Goal: Check status: Check status

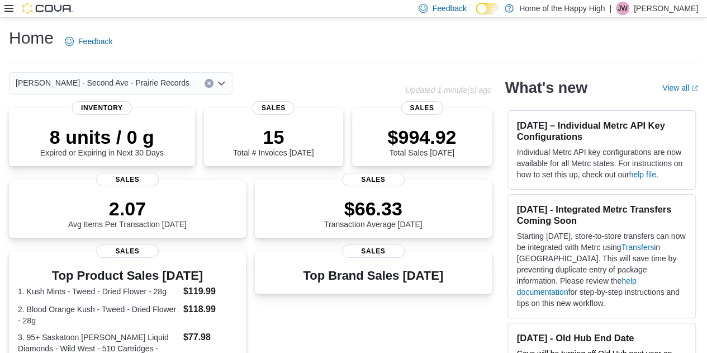
click at [12, 4] on icon at bounding box center [8, 8] width 9 height 9
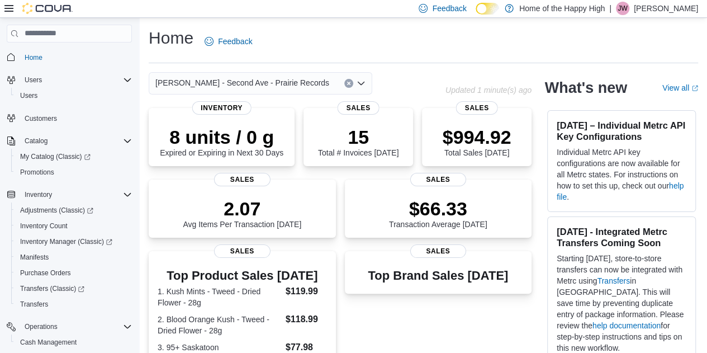
scroll to position [128, 0]
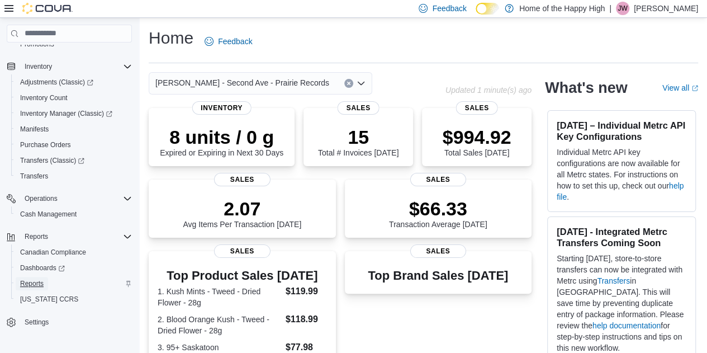
click at [37, 284] on span "Reports" at bounding box center [31, 283] width 23 height 9
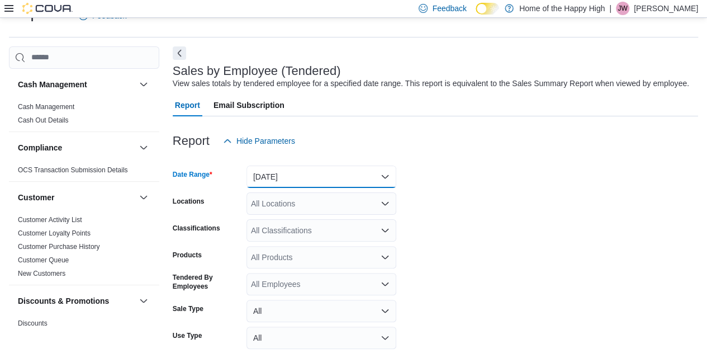
click at [311, 180] on button "[DATE]" at bounding box center [322, 177] width 150 height 22
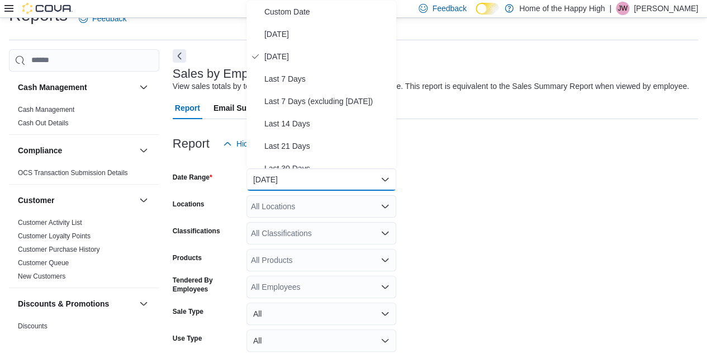
click at [449, 106] on div "Report Email Subscription" at bounding box center [436, 108] width 526 height 22
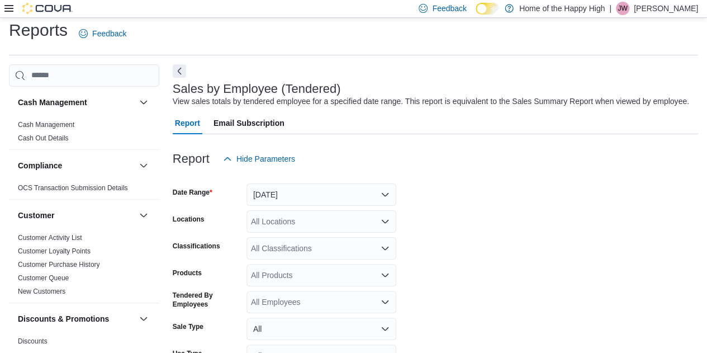
scroll to position [0, 0]
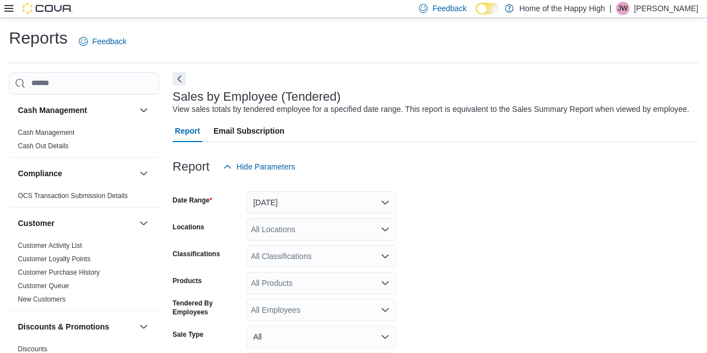
click at [10, 7] on icon at bounding box center [8, 8] width 9 height 9
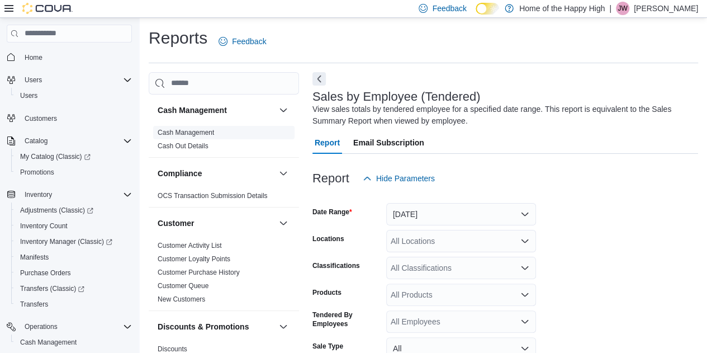
click at [197, 130] on link "Cash Management" at bounding box center [186, 133] width 56 height 8
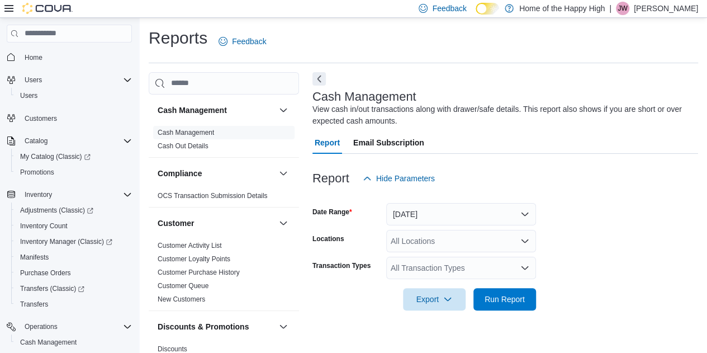
scroll to position [15, 0]
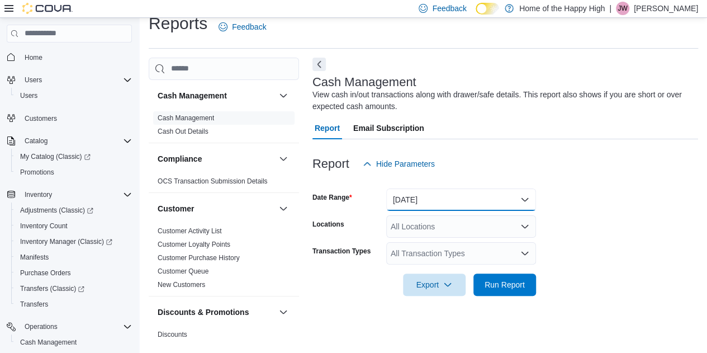
click at [449, 202] on button "[DATE]" at bounding box center [461, 199] width 150 height 22
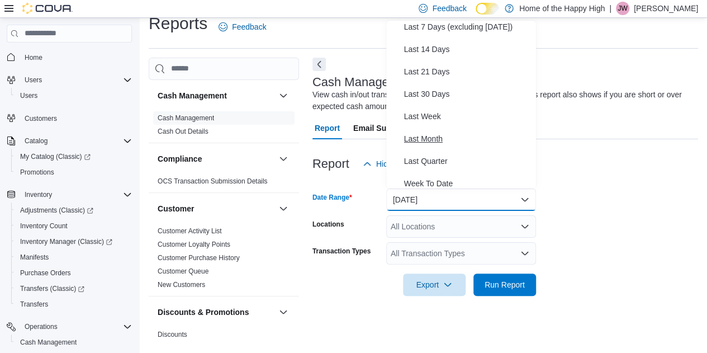
scroll to position [112, 0]
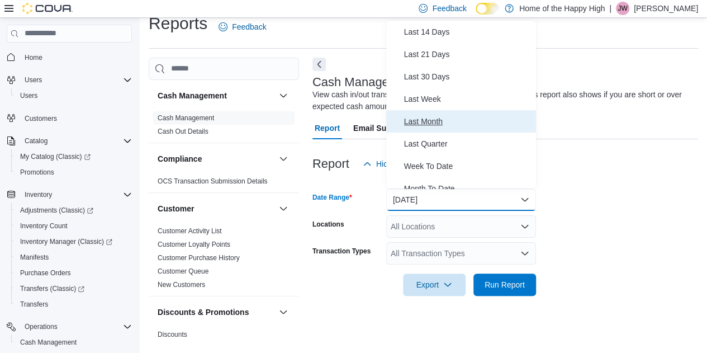
click at [428, 121] on span "Last Month" at bounding box center [467, 121] width 127 height 13
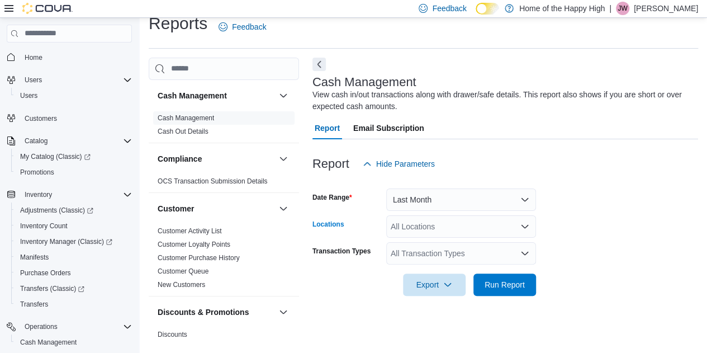
click at [422, 237] on div "All Locations" at bounding box center [461, 226] width 150 height 22
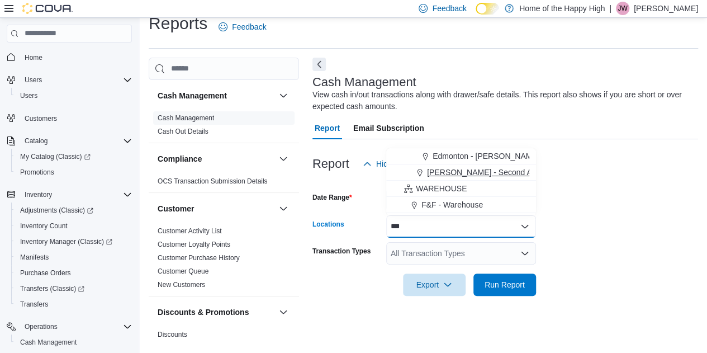
type input "***"
click at [449, 178] on button "[PERSON_NAME] - Second Ave - Prairie Records" at bounding box center [461, 172] width 150 height 16
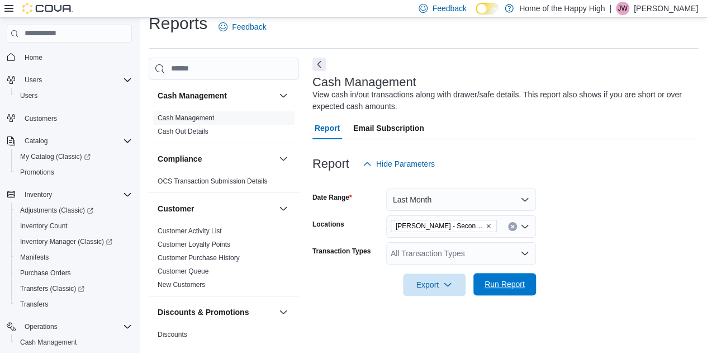
click at [449, 284] on span "Run Report" at bounding box center [505, 283] width 40 height 11
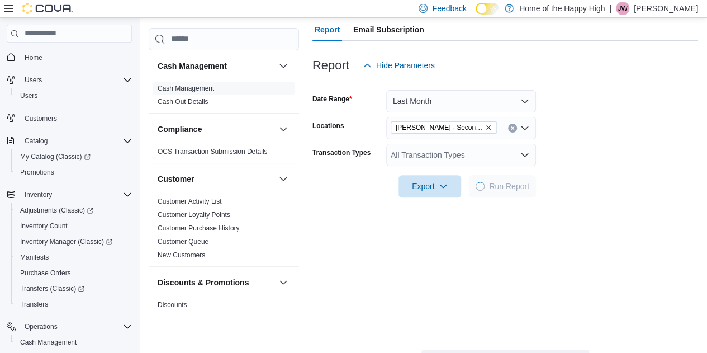
scroll to position [126, 0]
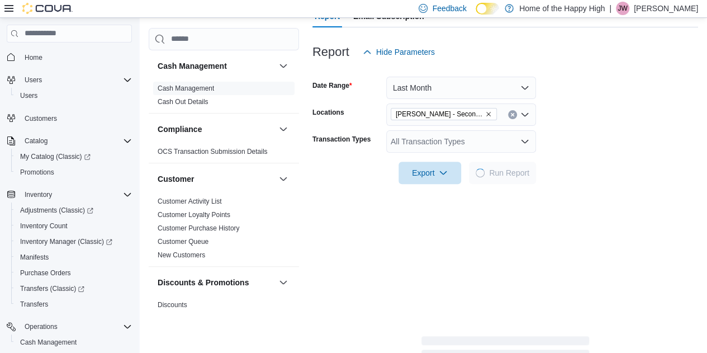
click at [207, 101] on link "Cash Out Details" at bounding box center [183, 102] width 51 height 8
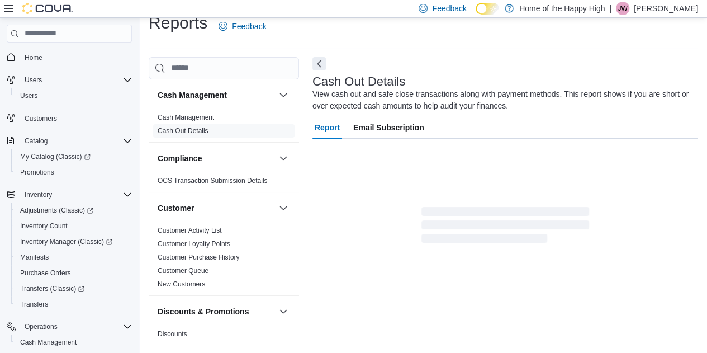
scroll to position [15, 0]
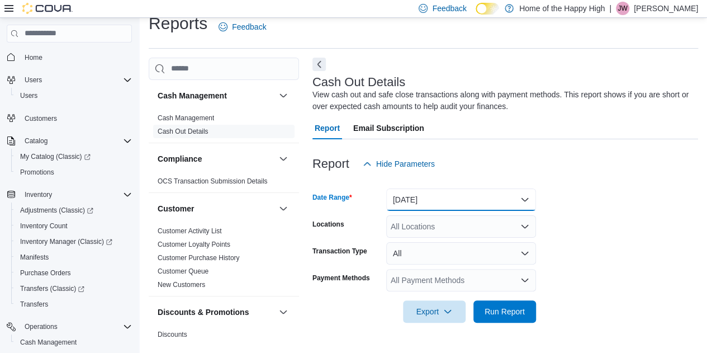
click at [432, 204] on button "[DATE]" at bounding box center [461, 199] width 150 height 22
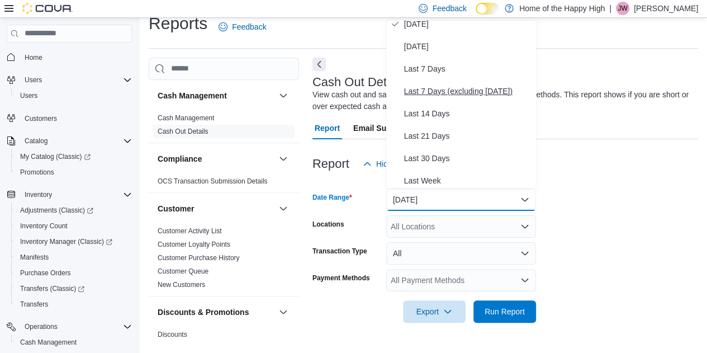
scroll to position [56, 0]
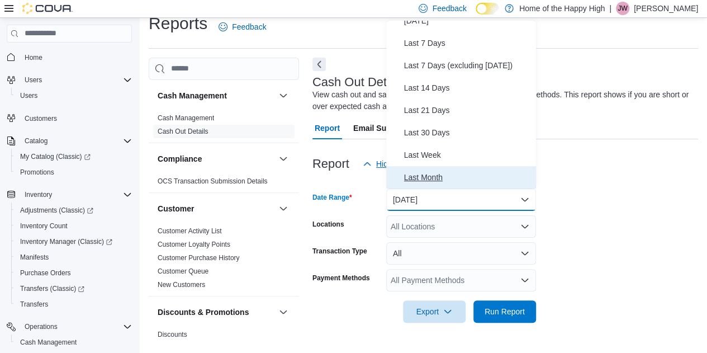
click at [431, 172] on span "Last Month" at bounding box center [467, 177] width 127 height 13
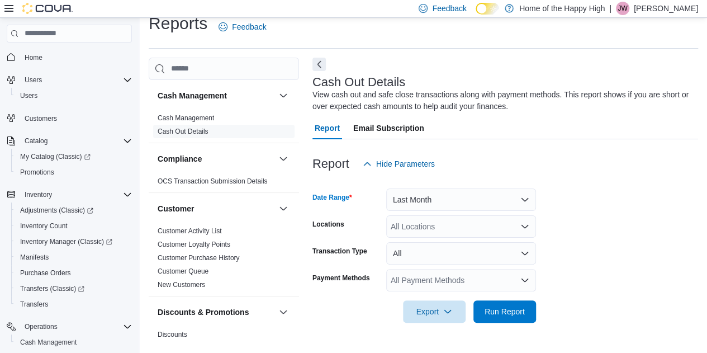
click at [407, 225] on div "All Locations" at bounding box center [461, 226] width 150 height 22
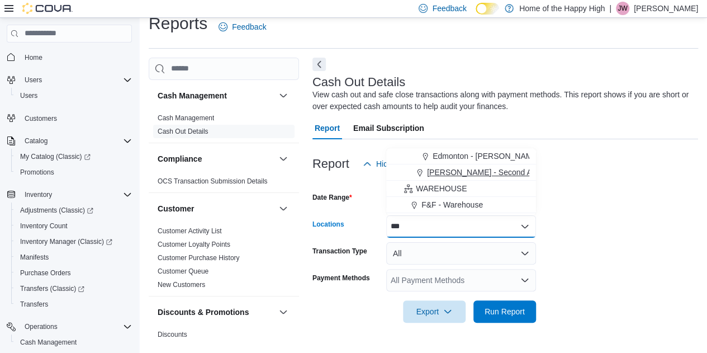
type input "***"
click at [449, 172] on span "[PERSON_NAME] - Second Ave - Prairie Records" at bounding box center [514, 172] width 174 height 11
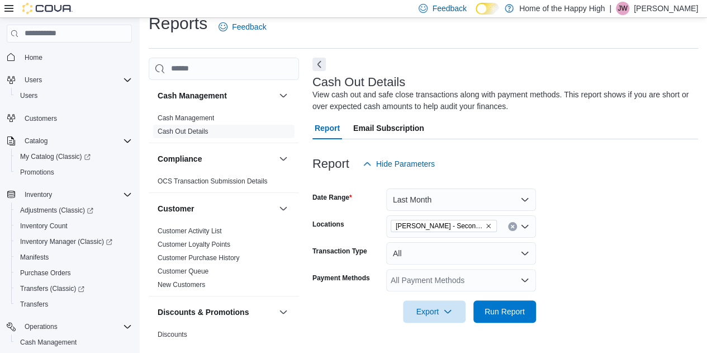
click at [449, 161] on div "Report Hide Parameters" at bounding box center [506, 164] width 386 height 22
drag, startPoint x: 489, startPoint y: 316, endPoint x: 603, endPoint y: 279, distance: 120.4
click at [449, 315] on span "Run Report" at bounding box center [505, 311] width 40 height 11
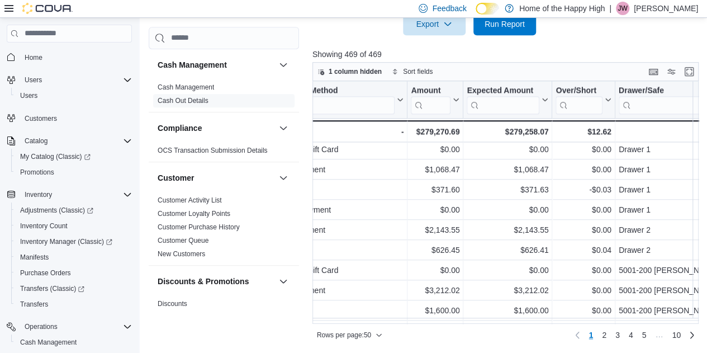
scroll to position [829, 346]
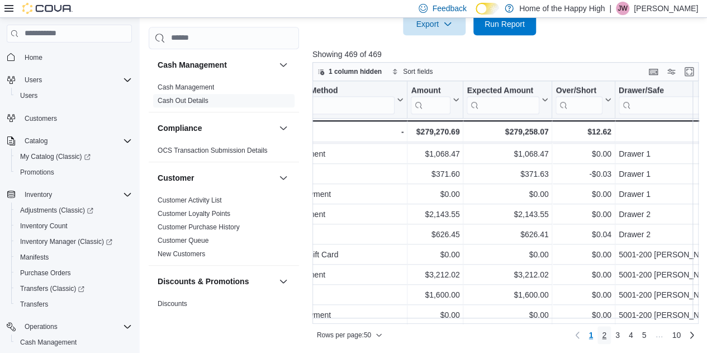
click at [449, 341] on span "2" at bounding box center [604, 334] width 4 height 11
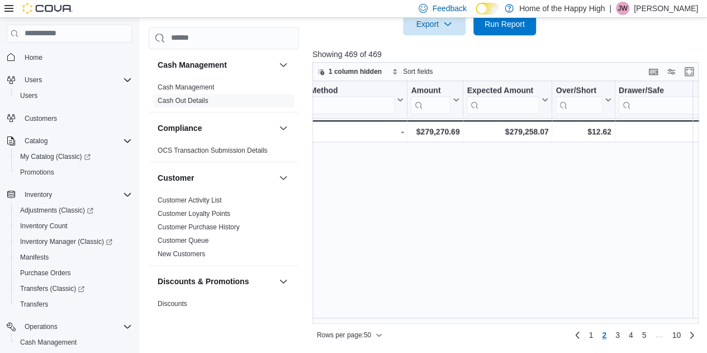
scroll to position [0, 0]
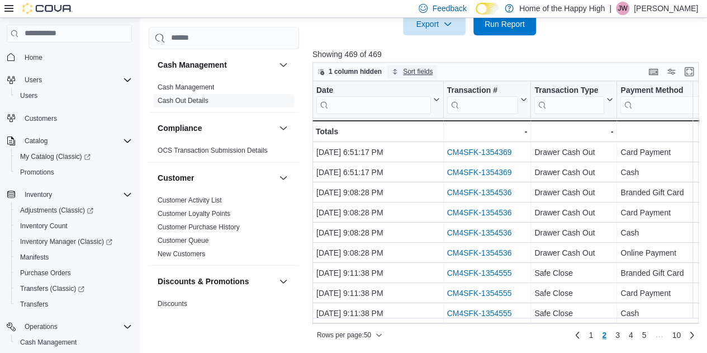
click at [424, 70] on span "Sort fields" at bounding box center [418, 71] width 30 height 9
click at [426, 70] on span "Sort fields" at bounding box center [418, 71] width 30 height 9
click at [366, 69] on span "1 column hidden" at bounding box center [355, 71] width 53 height 9
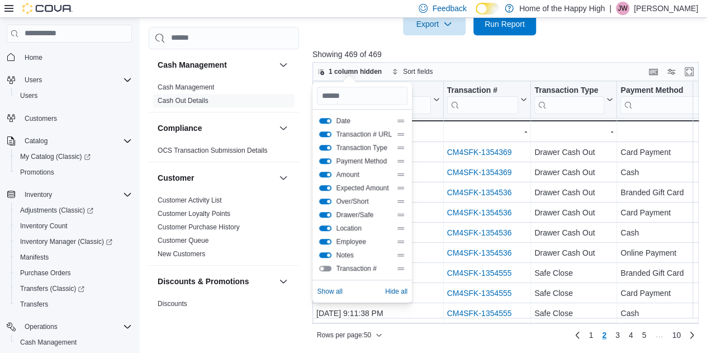
click at [358, 205] on div "Over/Short" at bounding box center [362, 201] width 91 height 13
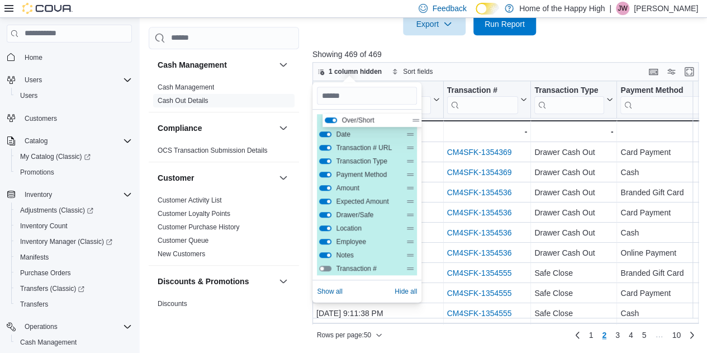
drag, startPoint x: 353, startPoint y: 205, endPoint x: 358, endPoint y: 117, distance: 87.9
click at [358, 117] on div "Date Transaction # URL Transaction Type Payment Method Amount Expected Amount O…" at bounding box center [367, 194] width 100 height 161
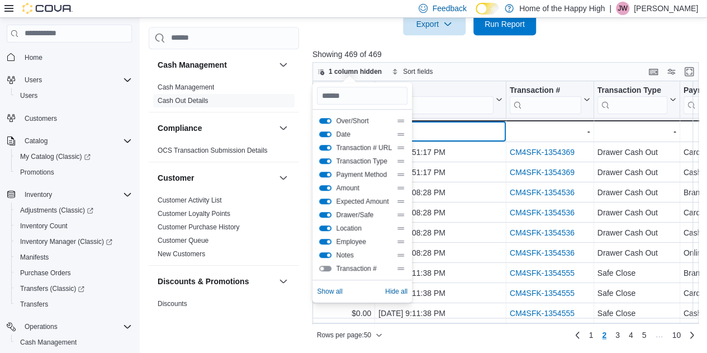
click at [449, 126] on div "Totals" at bounding box center [441, 131] width 124 height 13
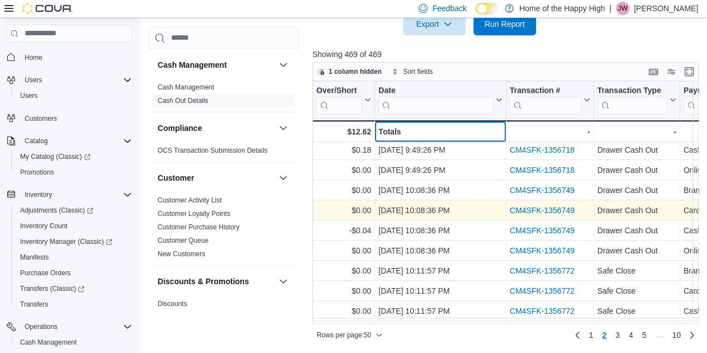
scroll to position [829, 0]
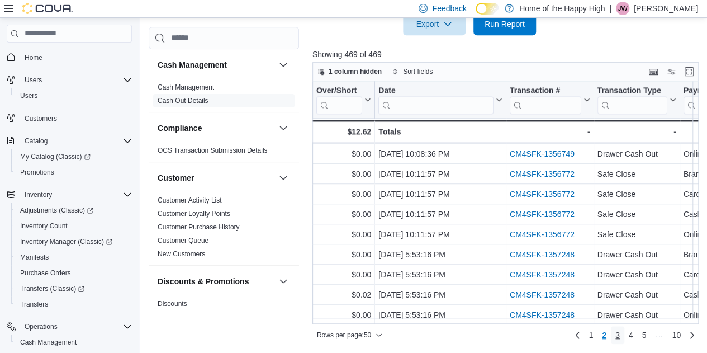
click at [449, 335] on span "3" at bounding box center [618, 334] width 4 height 11
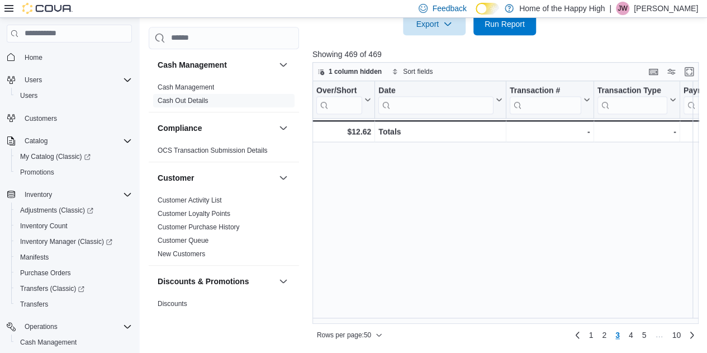
scroll to position [0, 0]
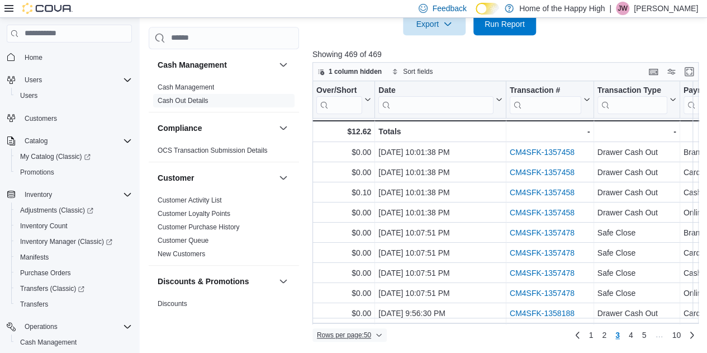
click at [380, 334] on icon "button" at bounding box center [379, 335] width 7 height 7
click at [369, 318] on button "100 rows" at bounding box center [357, 313] width 63 height 22
click at [449, 332] on link "1" at bounding box center [625, 335] width 13 height 18
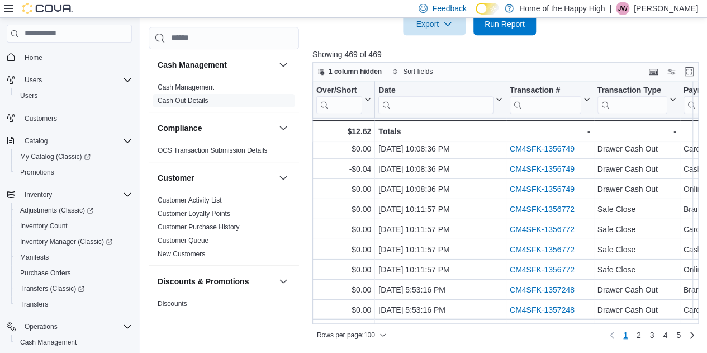
scroll to position [1836, 0]
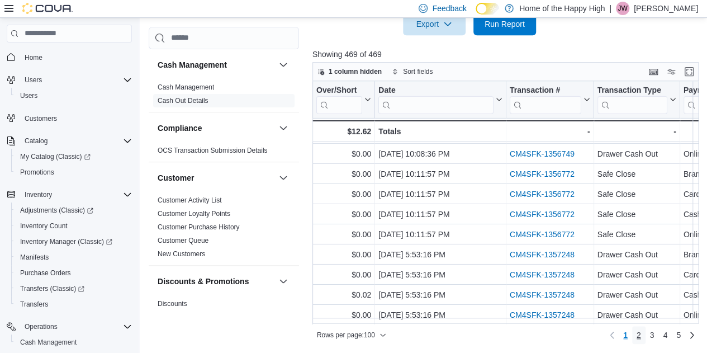
click at [449, 334] on span "2" at bounding box center [639, 334] width 4 height 11
click at [446, 44] on div at bounding box center [508, 41] width 390 height 13
click at [449, 336] on span "3" at bounding box center [652, 334] width 4 height 11
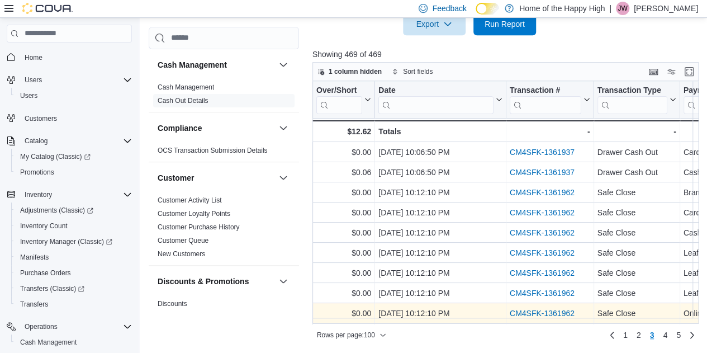
scroll to position [0, 0]
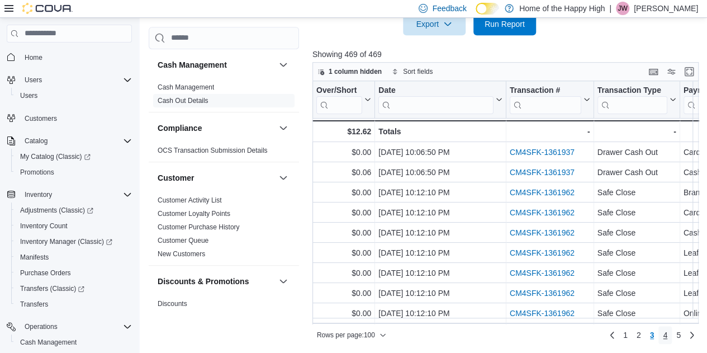
click at [449, 336] on span "4" at bounding box center [665, 334] width 4 height 11
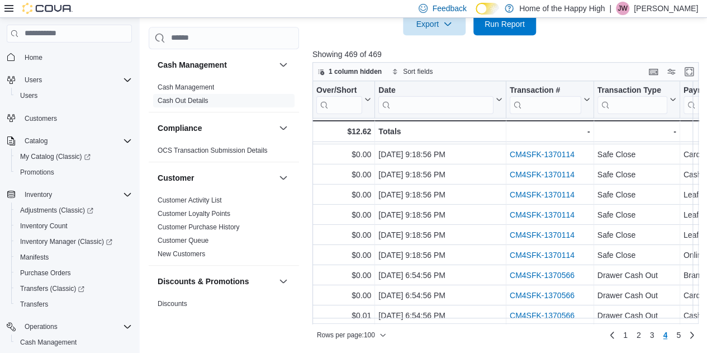
scroll to position [1836, 0]
click at [449, 337] on span "5" at bounding box center [679, 334] width 4 height 11
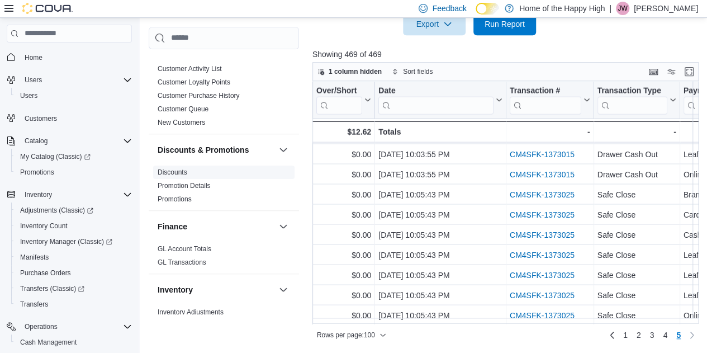
scroll to position [0, 0]
